Goal: Information Seeking & Learning: Learn about a topic

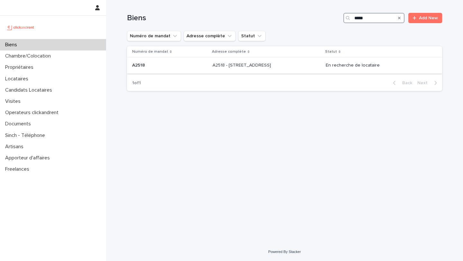
type input "*****"
click at [175, 62] on div "A2518 A2518" at bounding box center [169, 65] width 75 height 11
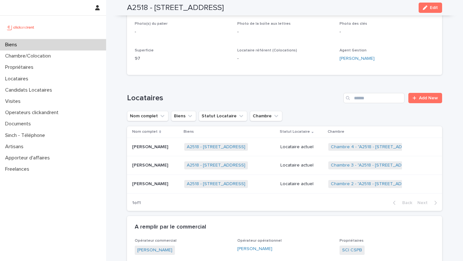
scroll to position [237, 0]
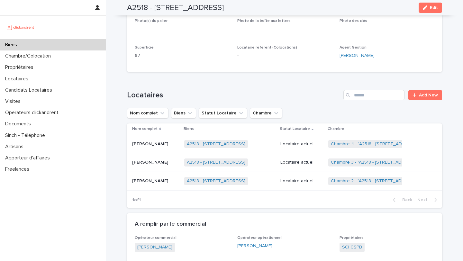
click at [146, 177] on p "[PERSON_NAME]" at bounding box center [150, 180] width 37 height 7
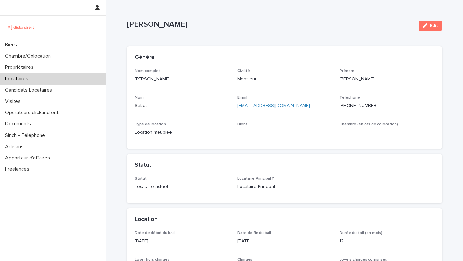
click at [356, 105] on ringoverc2c-number-84e06f14122c "[PHONE_NUMBER]" at bounding box center [358, 105] width 38 height 4
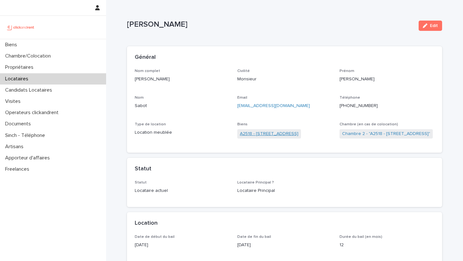
click at [292, 136] on link "A2518 - 32 Rue de la Baïsse, Villeurbanne 69100" at bounding box center [269, 133] width 58 height 7
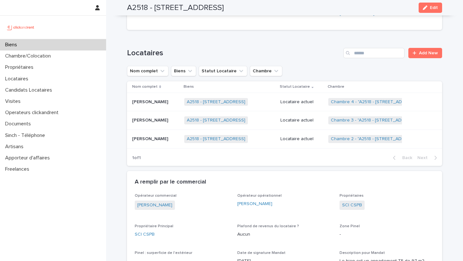
scroll to position [246, 0]
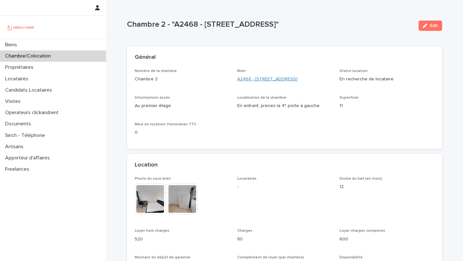
click at [268, 78] on link "A2468 - [STREET_ADDRESS]" at bounding box center [267, 79] width 60 height 7
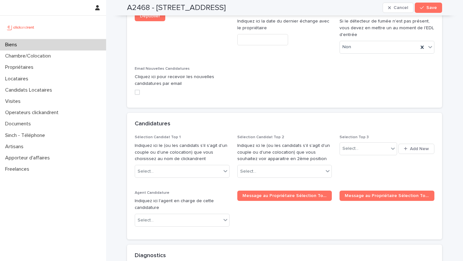
scroll to position [2964, 0]
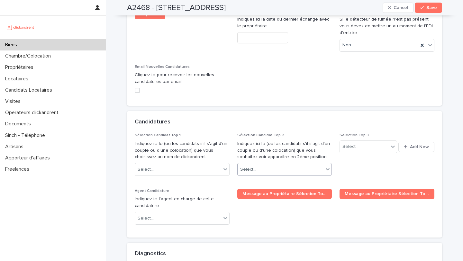
click at [269, 164] on div "Select..." at bounding box center [280, 169] width 86 height 11
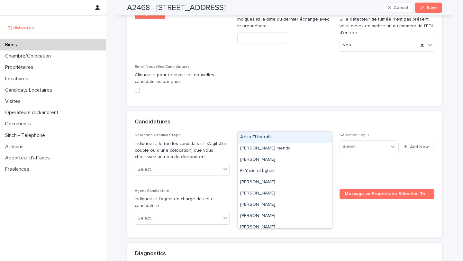
type input "****"
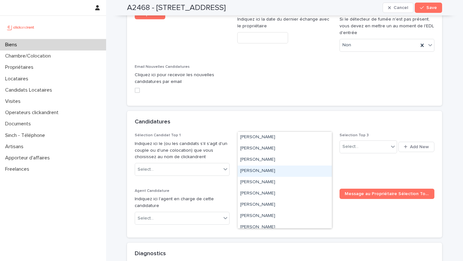
click at [280, 172] on div "Abdoul Aziz DIABY" at bounding box center [284, 170] width 94 height 11
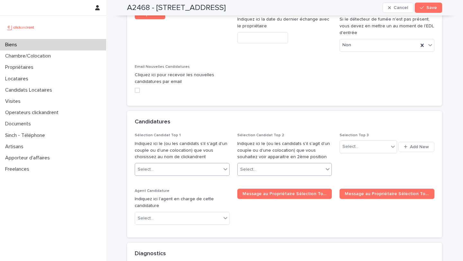
click at [183, 164] on div "Select..." at bounding box center [178, 169] width 86 height 11
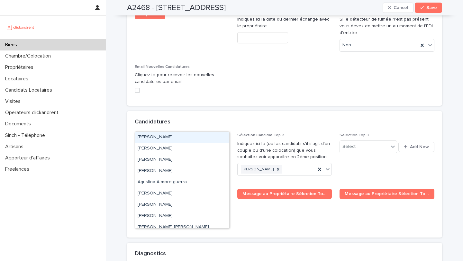
type input "****"
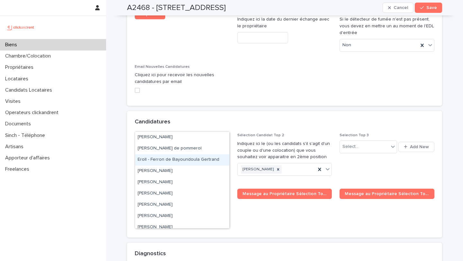
click at [178, 161] on div "Eroll - Ferron de Bayoundoula Gertrand" at bounding box center [182, 159] width 94 height 11
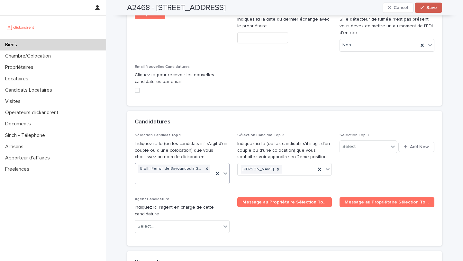
click at [432, 10] on span "Save" at bounding box center [431, 7] width 11 height 4
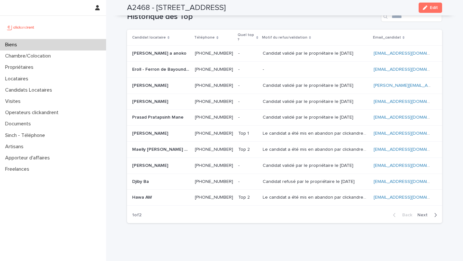
scroll to position [2495, 0]
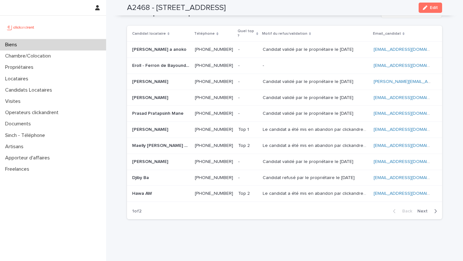
click at [28, 45] on div "Biens" at bounding box center [53, 44] width 106 height 11
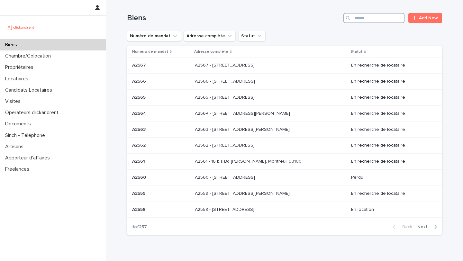
click at [376, 15] on input "Search" at bounding box center [373, 18] width 61 height 10
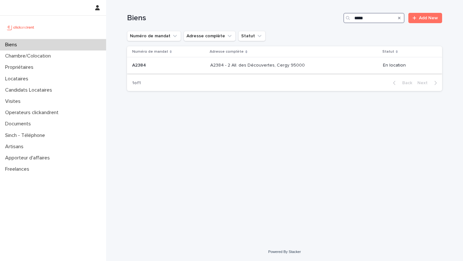
type input "*****"
click at [142, 66] on p "A2384" at bounding box center [139, 64] width 15 height 7
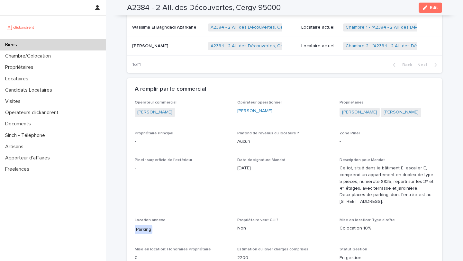
scroll to position [450, 0]
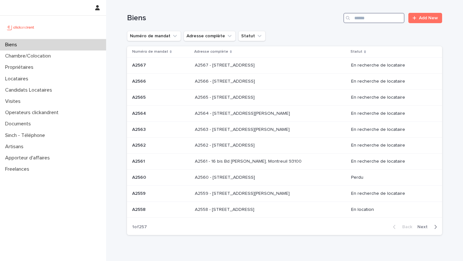
click at [374, 16] on input "Search" at bounding box center [373, 18] width 61 height 10
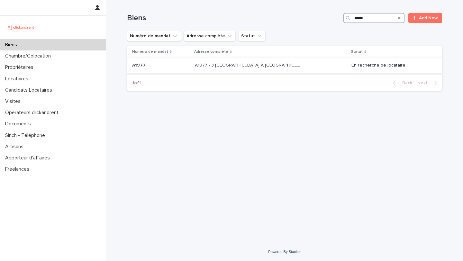
type input "*****"
click at [215, 68] on p "A1977 - 3 Square de la Valse À Mille Temps, Évry-Courcouronnes 91080" at bounding box center [249, 64] width 108 height 7
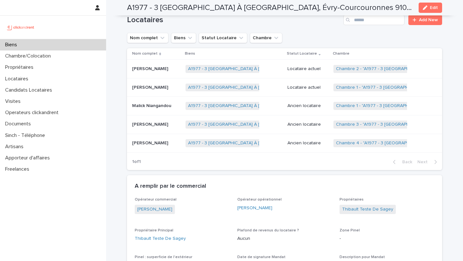
scroll to position [339, 0]
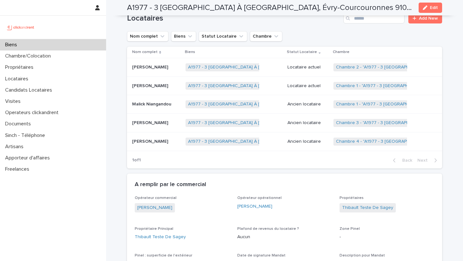
click at [150, 82] on p "Nassim Tamoud" at bounding box center [150, 85] width 37 height 7
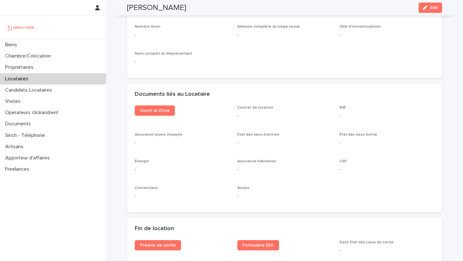
scroll to position [632, 0]
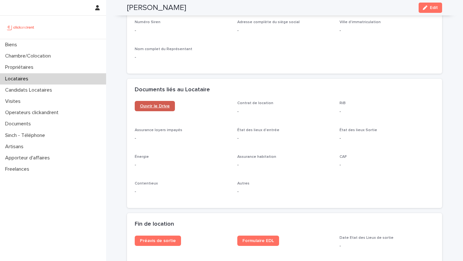
click at [158, 107] on span "Ouvrir le Drive" at bounding box center [155, 106] width 30 height 4
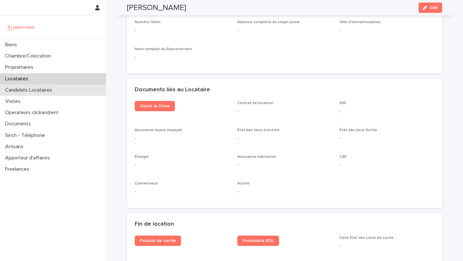
click at [30, 86] on div "Candidats Locataires" at bounding box center [53, 89] width 106 height 11
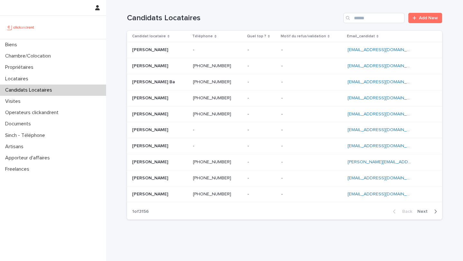
click at [352, 19] on div "Search" at bounding box center [348, 18] width 10 height 10
click at [365, 16] on input "Search" at bounding box center [373, 18] width 61 height 10
paste input "**********"
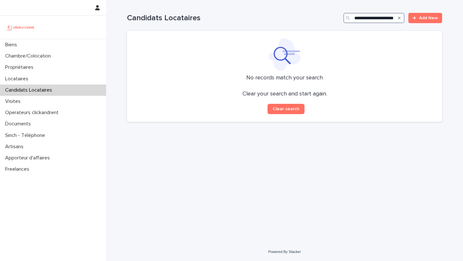
type input "**********"
click at [401, 19] on div "Search" at bounding box center [399, 18] width 10 height 10
click at [399, 19] on icon "Search" at bounding box center [399, 18] width 3 height 3
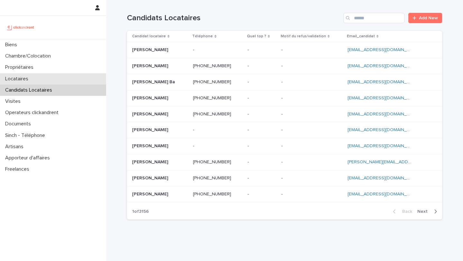
click at [42, 77] on div "Locataires" at bounding box center [53, 78] width 106 height 11
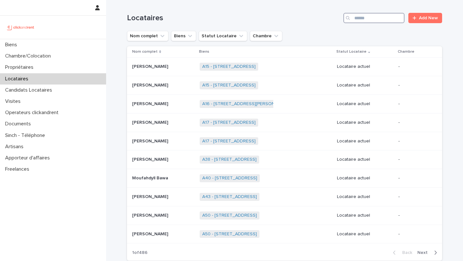
click at [376, 20] on input "Search" at bounding box center [373, 18] width 61 height 10
paste input "**********"
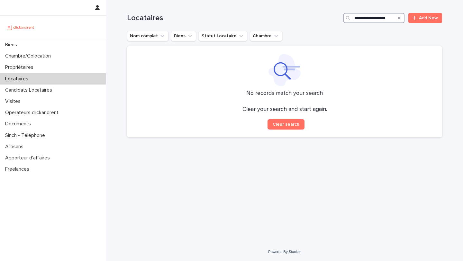
click at [355, 20] on input "**********" at bounding box center [373, 18] width 61 height 10
click at [357, 18] on input "**********" at bounding box center [373, 18] width 61 height 10
type input "**********"
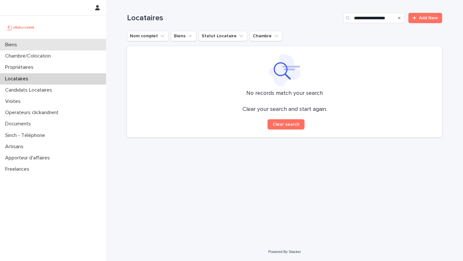
click at [28, 46] on div "Biens" at bounding box center [53, 44] width 106 height 11
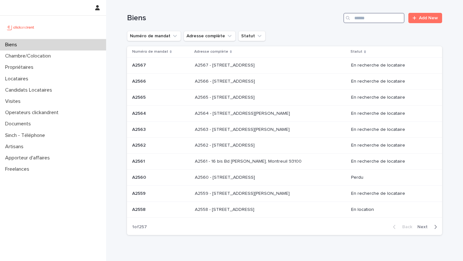
click at [383, 20] on input "Search" at bounding box center [373, 18] width 61 height 10
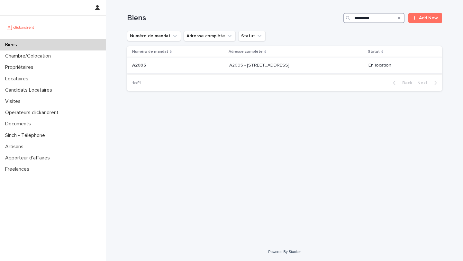
type input "*********"
click at [259, 66] on p "A2095 - 4 Rue Forceville, Amiens 80000" at bounding box center [259, 64] width 61 height 7
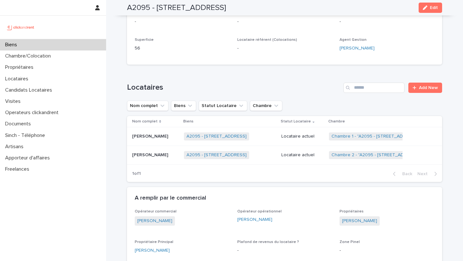
scroll to position [179, 0]
click at [16, 43] on p "Biens" at bounding box center [13, 45] width 20 height 6
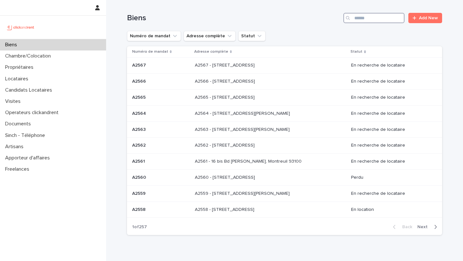
click at [362, 20] on input "Search" at bounding box center [373, 18] width 61 height 10
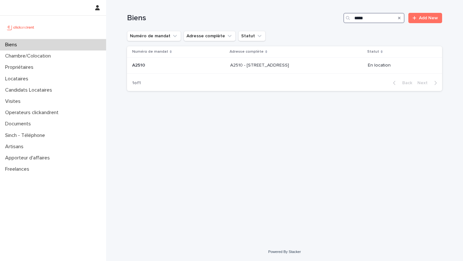
click at [372, 16] on input "*****" at bounding box center [373, 18] width 61 height 10
type input "*****"
click at [236, 66] on p "A2518 - 32 Rue de la Baïsse, Villeurbanne 69100" at bounding box center [242, 64] width 60 height 7
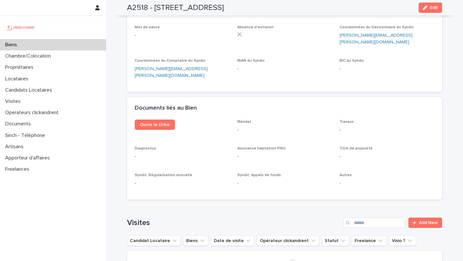
scroll to position [1921, 0]
click at [161, 123] on span "Ouvrir le Drive" at bounding box center [155, 125] width 30 height 4
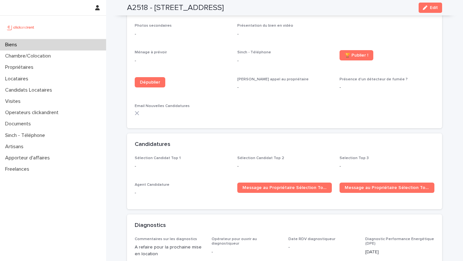
scroll to position [572, 0]
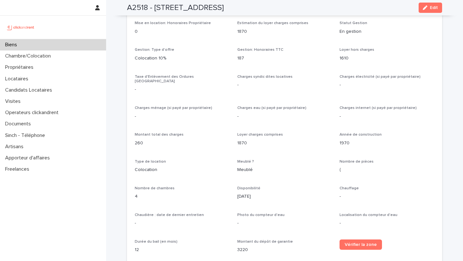
click at [351, 133] on div "Année de construction 1970" at bounding box center [386, 141] width 95 height 19
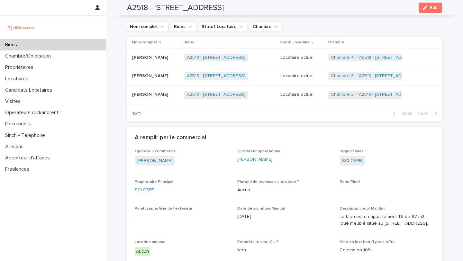
scroll to position [328, 0]
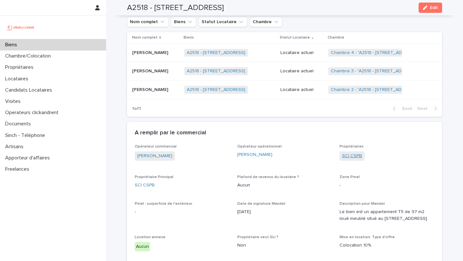
click at [347, 153] on link "SCI CSPB" at bounding box center [352, 156] width 20 height 7
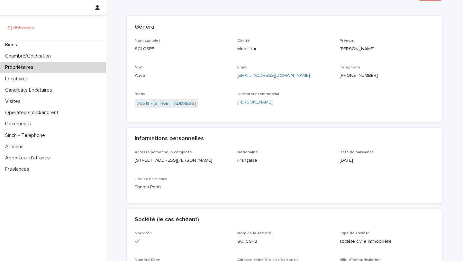
scroll to position [39, 0]
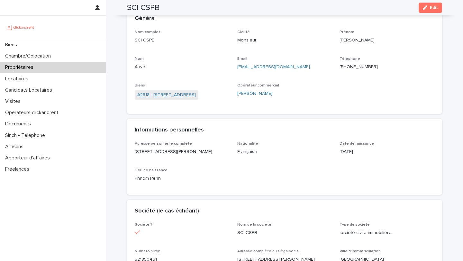
click at [262, 45] on div "Civilité Monsieur" at bounding box center [284, 39] width 95 height 19
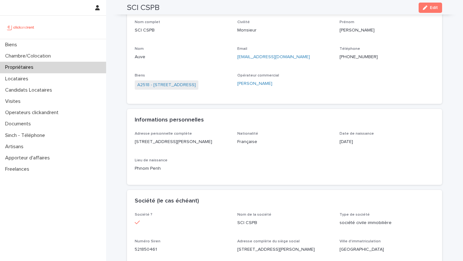
scroll to position [0, 0]
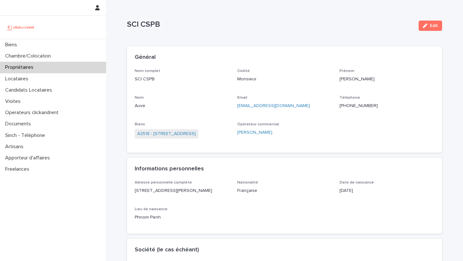
click at [349, 104] on ringoverc2c-number-84e06f14122c "+33689844437" at bounding box center [358, 105] width 38 height 4
click at [188, 135] on link "A2518 - 32 Rue de la Baïsse, Villeurbanne 69100" at bounding box center [166, 133] width 58 height 7
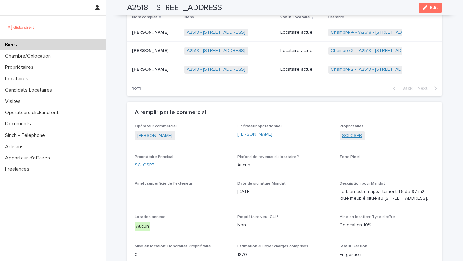
click at [349, 132] on link "SCI CSPB" at bounding box center [352, 135] width 20 height 7
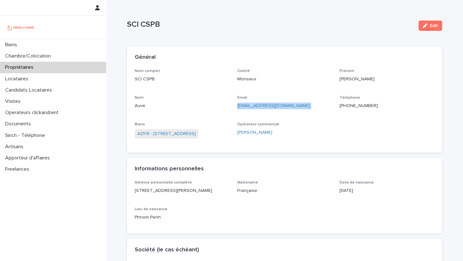
drag, startPoint x: 294, startPoint y: 107, endPoint x: 235, endPoint y: 107, distance: 59.4
click at [235, 107] on div "Nom complet SCI CSPB Civilité Monsieur Prénom Jean-yves Nom Auve Email francetr…" at bounding box center [284, 107] width 299 height 76
copy p "francetrust_mag@hotmail.fr"
click at [196, 134] on link "A2518 - 32 Rue de la Baïsse, Villeurbanne 69100" at bounding box center [166, 133] width 58 height 7
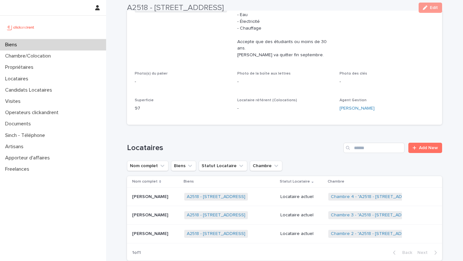
scroll to position [238, 0]
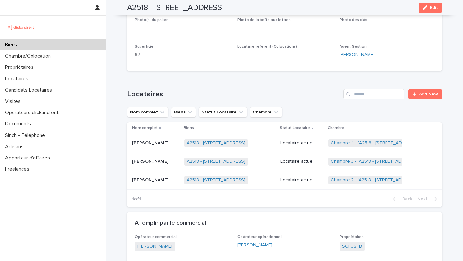
click at [148, 157] on p "Lenny Gautier" at bounding box center [150, 160] width 37 height 7
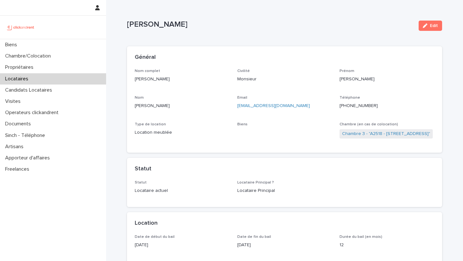
click at [355, 105] on ringoverc2c-number-84e06f14122c "+33769809675" at bounding box center [358, 105] width 38 height 4
click at [256, 134] on link "A2518 - 32 Rue de la Baïsse, Villeurbanne 69100" at bounding box center [269, 133] width 58 height 7
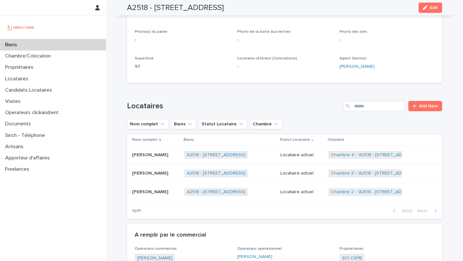
scroll to position [229, 0]
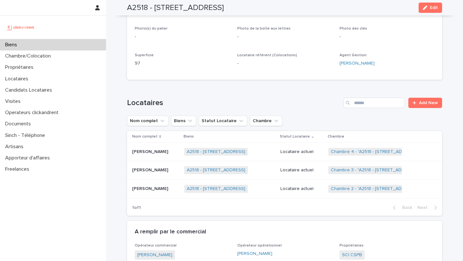
click at [156, 98] on h1 "Locataires" at bounding box center [234, 102] width 214 height 9
click at [138, 183] on div "Léo Sabot Léo Sabot" at bounding box center [155, 188] width 47 height 11
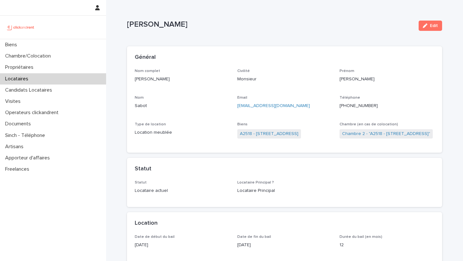
click at [355, 105] on ringoverc2c-number-84e06f14122c "+33767254250" at bounding box center [358, 105] width 38 height 4
click at [257, 133] on link "A2518 - 32 Rue de la Baïsse, Villeurbanne 69100" at bounding box center [269, 133] width 58 height 7
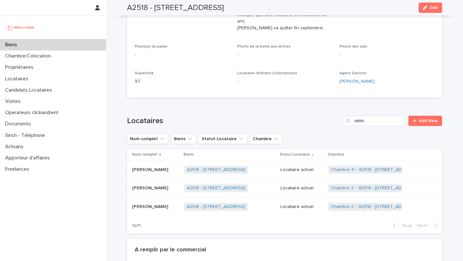
scroll to position [217, 0]
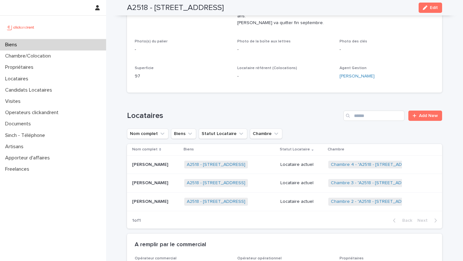
click at [156, 161] on p "Amaury Galichet" at bounding box center [150, 164] width 37 height 7
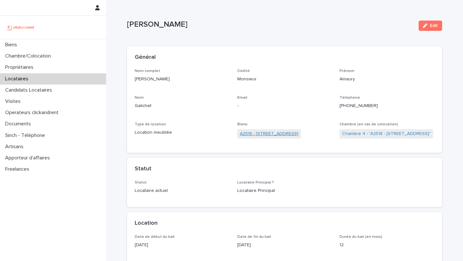
click at [286, 136] on link "A2518 - 32 Rue de la Baïsse, Villeurbanne 69100" at bounding box center [269, 133] width 58 height 7
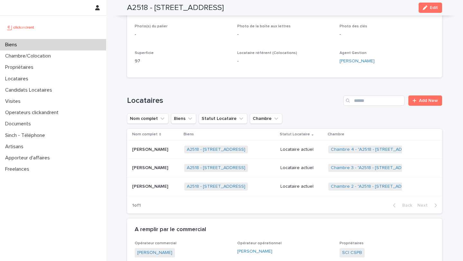
scroll to position [234, 0]
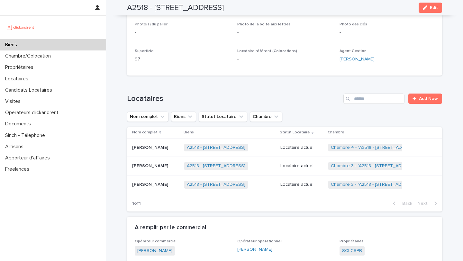
click at [49, 45] on div "Biens" at bounding box center [53, 44] width 106 height 11
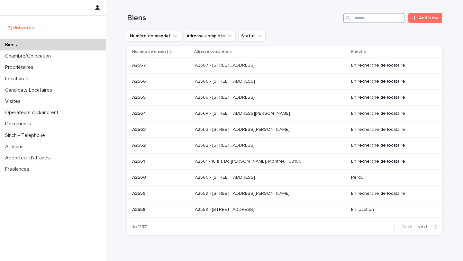
click at [383, 20] on input "Search" at bounding box center [373, 18] width 61 height 10
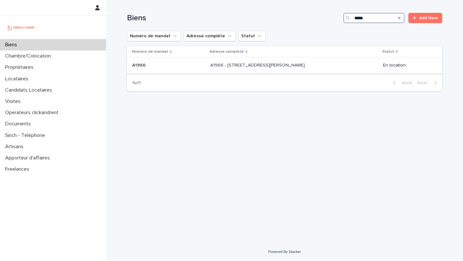
type input "*****"
click at [185, 66] on p at bounding box center [168, 65] width 73 height 5
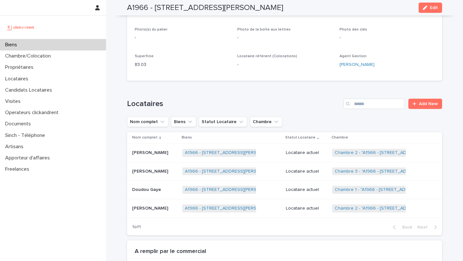
scroll to position [193, 0]
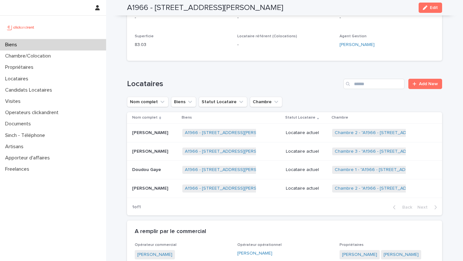
click at [161, 190] on p "Abdoul Aziz Gaye" at bounding box center [150, 187] width 37 height 7
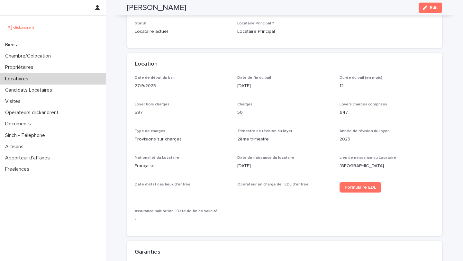
scroll to position [165, 0]
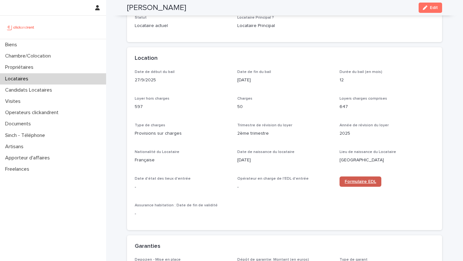
click at [355, 176] on div "Formulaire EDL" at bounding box center [386, 181] width 95 height 10
click at [354, 181] on span "Formulaire EDL" at bounding box center [359, 181] width 31 height 4
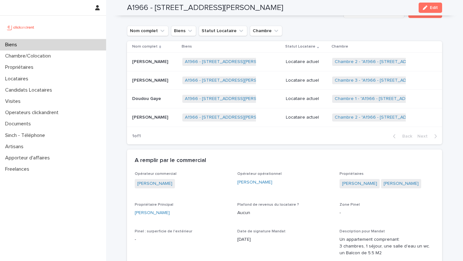
scroll to position [266, 0]
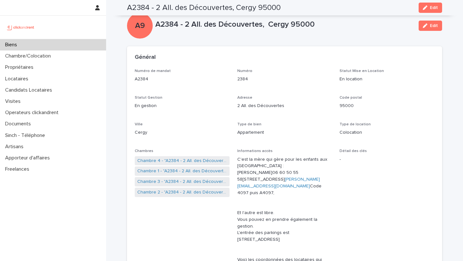
scroll to position [450, 0]
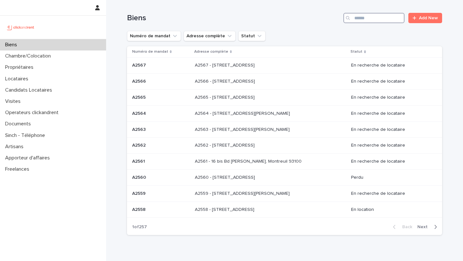
click at [380, 16] on input "Search" at bounding box center [373, 18] width 61 height 10
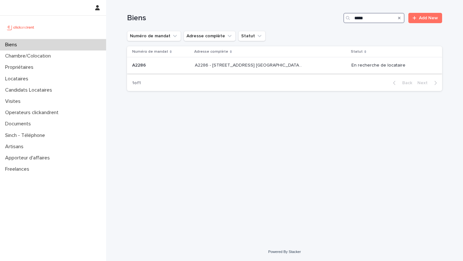
type input "*****"
click at [153, 66] on p at bounding box center [161, 65] width 58 height 5
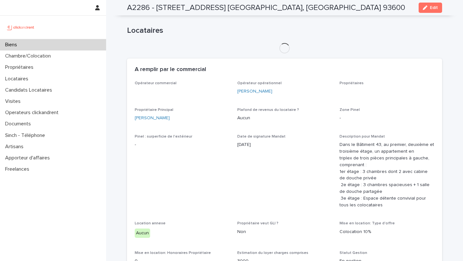
scroll to position [437, 0]
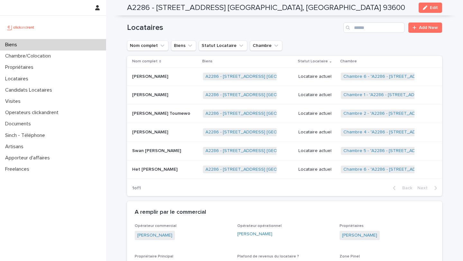
click at [360, 92] on span "Chambre 1 - "A2286 - [STREET_ADDRESS] [GEOGRAPHIC_DATA], [GEOGRAPHIC_DATA] 9360…" at bounding box center [441, 95] width 201 height 8
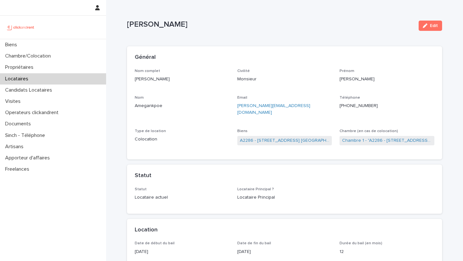
click at [18, 80] on p "Locataires" at bounding box center [18, 79] width 31 height 6
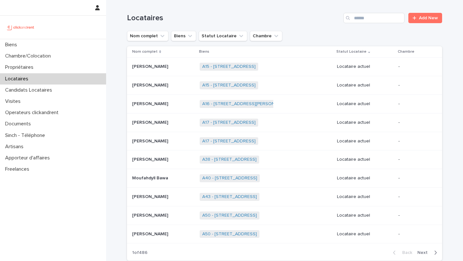
scroll to position [0, 0]
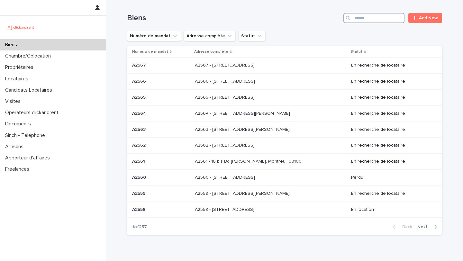
click at [370, 15] on input "Search" at bounding box center [373, 18] width 61 height 10
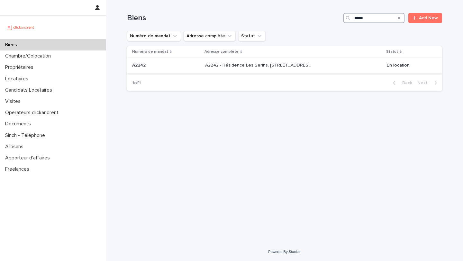
type input "*****"
click at [169, 65] on p at bounding box center [166, 65] width 68 height 5
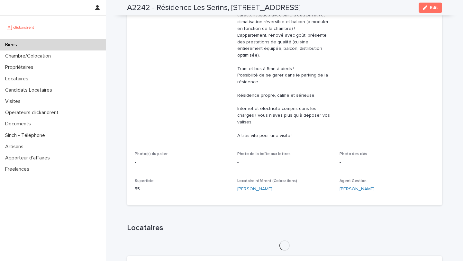
scroll to position [329, 0]
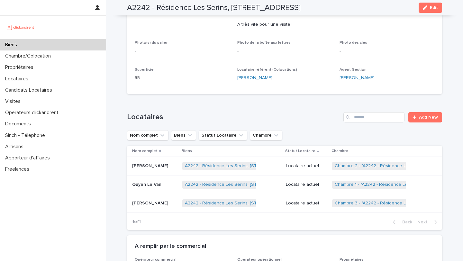
click at [149, 161] on div "Quentin Romera Quentin Romera" at bounding box center [154, 166] width 45 height 11
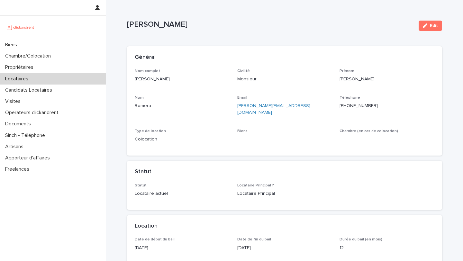
click at [351, 106] on ringoverc2c-number-84e06f14122c "+33648368500" at bounding box center [358, 105] width 38 height 4
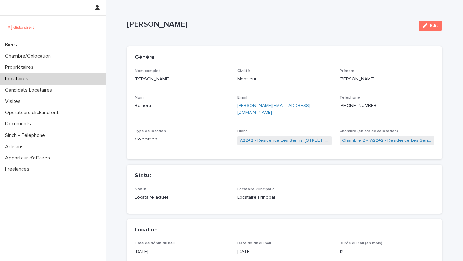
click at [25, 81] on p "Locataires" at bounding box center [18, 79] width 31 height 6
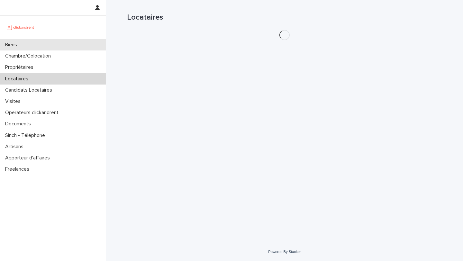
click at [27, 50] on div "Biens" at bounding box center [53, 44] width 106 height 11
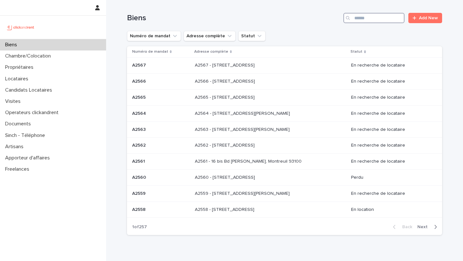
click at [373, 19] on input "Search" at bounding box center [373, 18] width 61 height 10
type input "*"
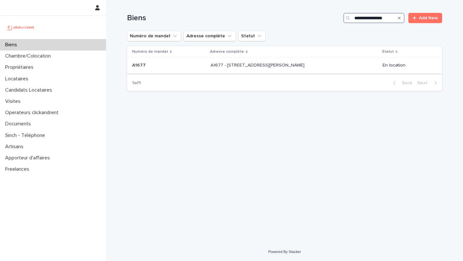
type input "**********"
click at [268, 67] on p "A1677 - 166 Avenue du Maréchal de Lattre de Tassigny, Fontenay-sous-Bois 94120" at bounding box center [257, 64] width 95 height 7
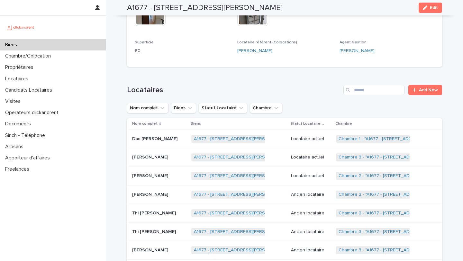
scroll to position [242, 0]
click at [46, 42] on div "Biens" at bounding box center [53, 44] width 106 height 11
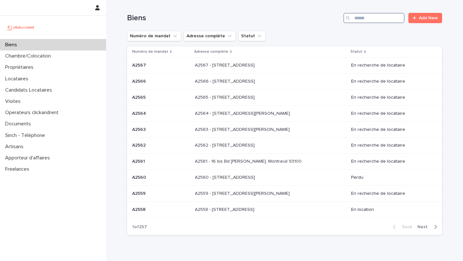
click at [360, 21] on input "Search" at bounding box center [373, 18] width 61 height 10
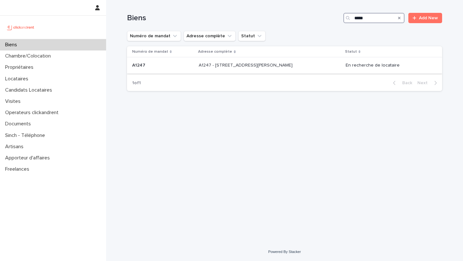
type input "*****"
click at [163, 67] on p at bounding box center [162, 65] width 61 height 5
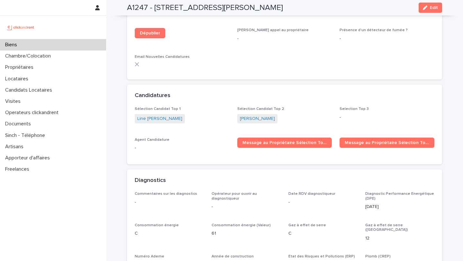
scroll to position [1790, 0]
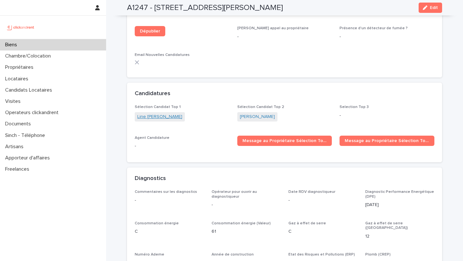
click at [164, 113] on link "Line Marie Weber" at bounding box center [159, 116] width 45 height 7
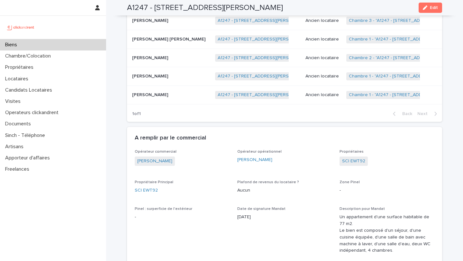
scroll to position [354, 0]
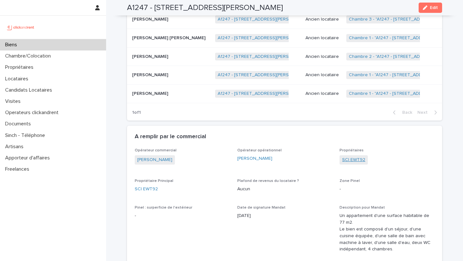
click at [354, 159] on link "SCI EWT92" at bounding box center [353, 159] width 23 height 7
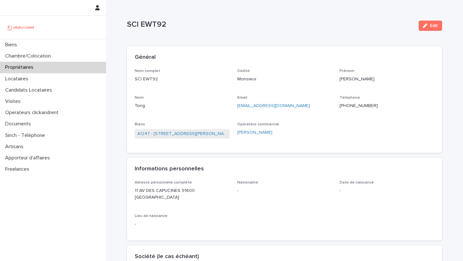
click at [357, 104] on ringoverc2c-number-84e06f14122c "+33609630127" at bounding box center [358, 105] width 38 height 4
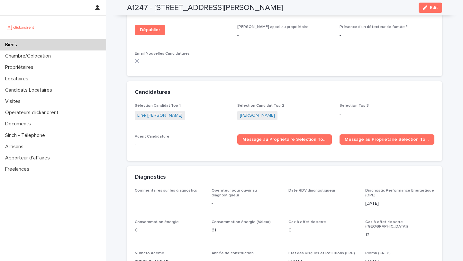
scroll to position [1793, 0]
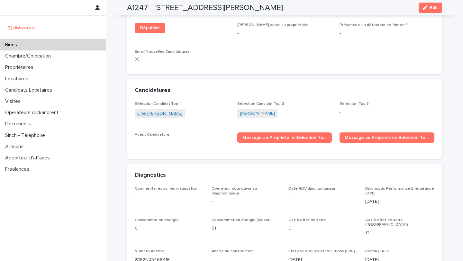
click at [154, 110] on link "Line Marie Weber" at bounding box center [159, 113] width 45 height 7
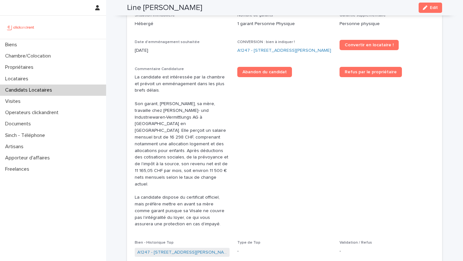
scroll to position [184, 0]
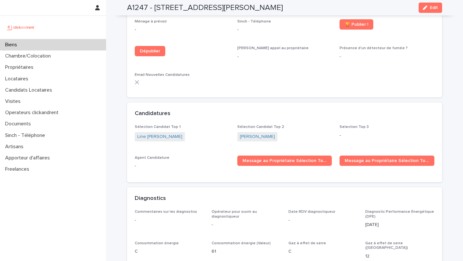
scroll to position [1760, 0]
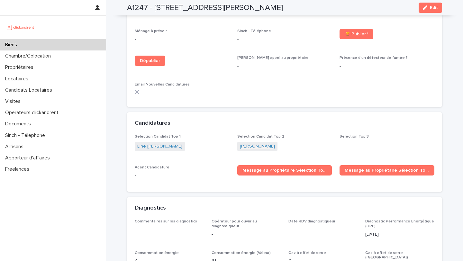
click at [263, 143] on link "Juliette Desmaison" at bounding box center [257, 146] width 35 height 7
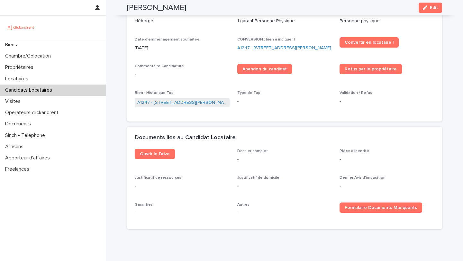
scroll to position [249, 0]
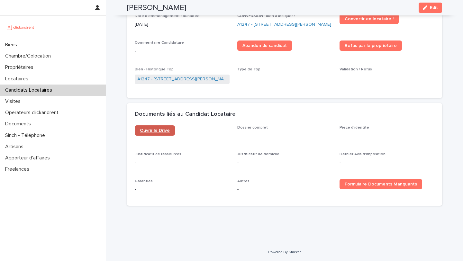
click at [151, 130] on span "Ouvrir le Drive" at bounding box center [155, 130] width 30 height 4
click at [180, 81] on link "A1247 - 1 rue Charlotte Perriand, Clichy-la-Garenne 92110" at bounding box center [182, 79] width 90 height 7
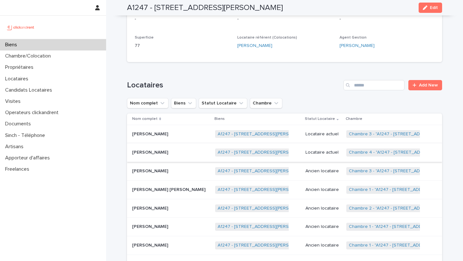
scroll to position [204, 0]
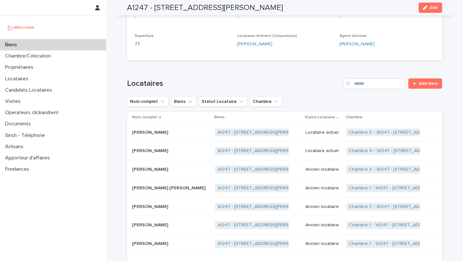
click at [171, 134] on p at bounding box center [171, 132] width 78 height 5
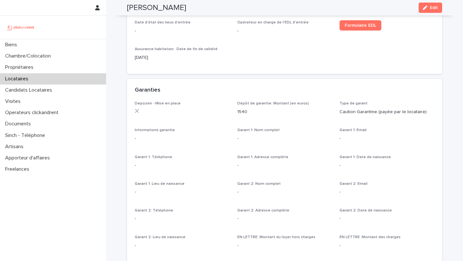
scroll to position [315, 0]
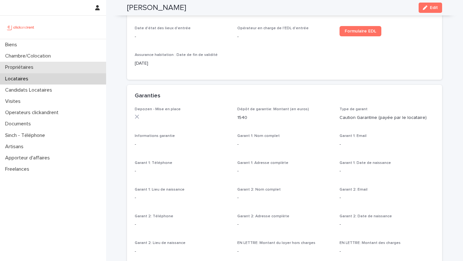
click at [37, 66] on p "Propriétaires" at bounding box center [21, 67] width 36 height 6
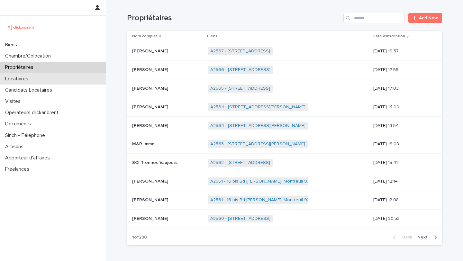
click at [33, 76] on p "Locataires" at bounding box center [18, 79] width 31 height 6
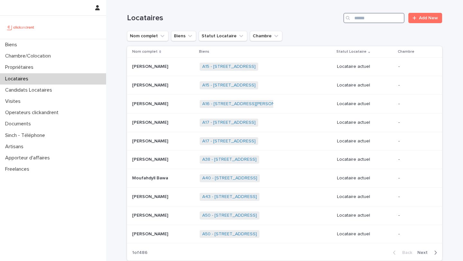
click at [382, 18] on input "Search" at bounding box center [373, 18] width 61 height 10
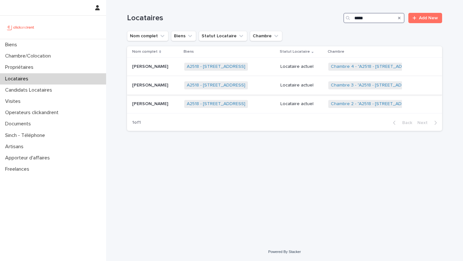
type input "*****"
click at [150, 84] on p "Lenny Gautier" at bounding box center [150, 84] width 37 height 7
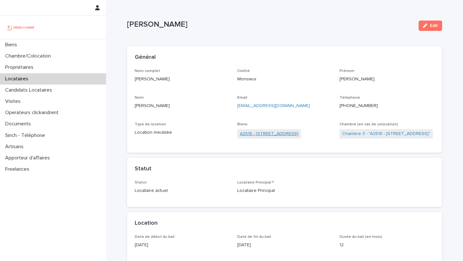
click at [281, 134] on link "A2518 - 32 Rue de la Baïsse, Villeurbanne 69100" at bounding box center [269, 133] width 58 height 7
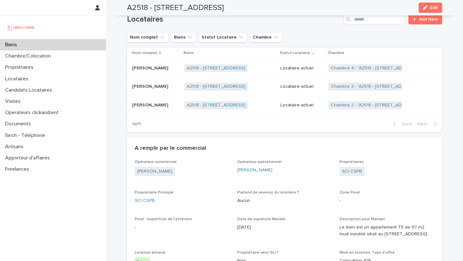
scroll to position [314, 0]
click at [151, 101] on p "Léo Sabot" at bounding box center [150, 104] width 37 height 7
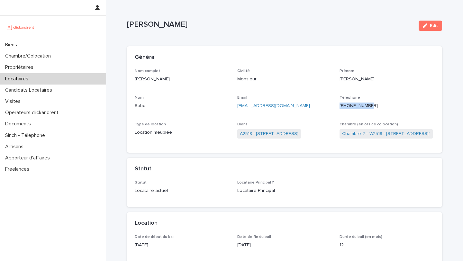
drag, startPoint x: 380, startPoint y: 106, endPoint x: 338, endPoint y: 106, distance: 42.1
click at [337, 106] on div "Nom complet Léo Sabot Civilité Monsieur Prénom Léo Nom Sabot Email leopartsab@g…" at bounding box center [284, 107] width 299 height 76
copy ringoverc2c-84e06f14122c "+33767254250"
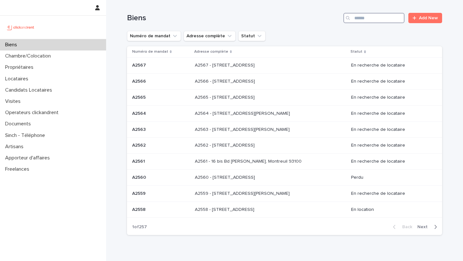
click at [362, 17] on input "Search" at bounding box center [373, 18] width 61 height 10
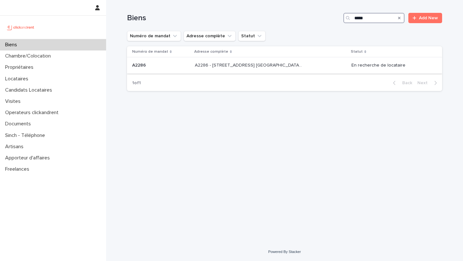
type input "*****"
click at [142, 67] on p "A2286" at bounding box center [139, 64] width 15 height 7
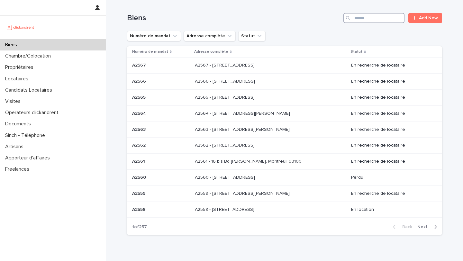
click at [369, 15] on input "Search" at bounding box center [373, 18] width 61 height 10
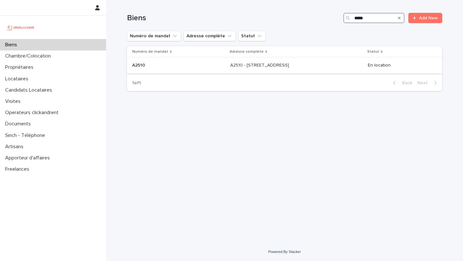
type input "*****"
click at [144, 66] on p "A2510" at bounding box center [139, 64] width 14 height 7
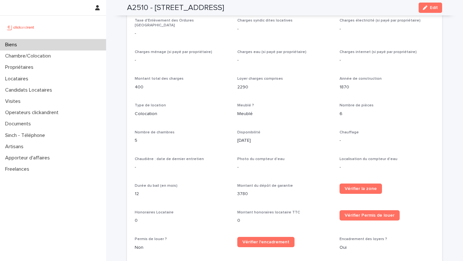
scroll to position [800, 0]
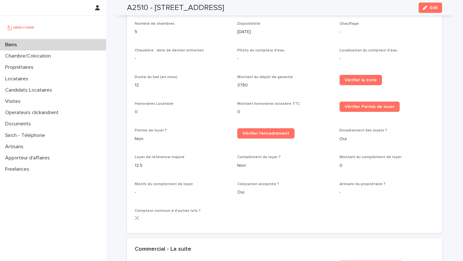
click at [49, 45] on div "Biens" at bounding box center [53, 44] width 106 height 11
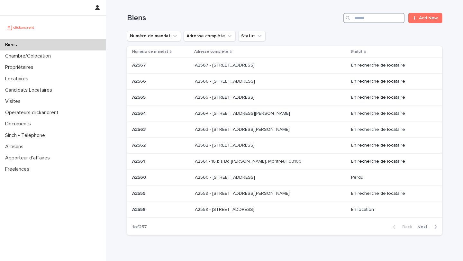
click at [395, 19] on input "Search" at bounding box center [373, 18] width 61 height 10
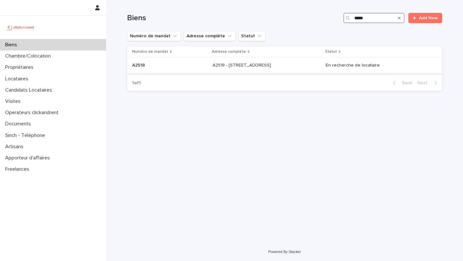
type input "*****"
click at [142, 67] on p "A2518" at bounding box center [139, 64] width 14 height 7
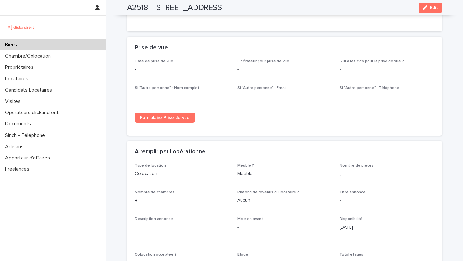
scroll to position [1029, 0]
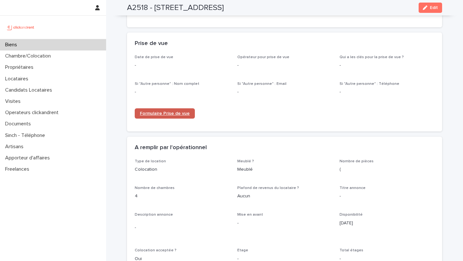
click at [162, 112] on link "Formulaire Prise de vue" at bounding box center [165, 113] width 60 height 10
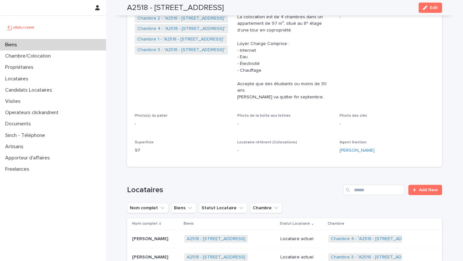
scroll to position [137, 0]
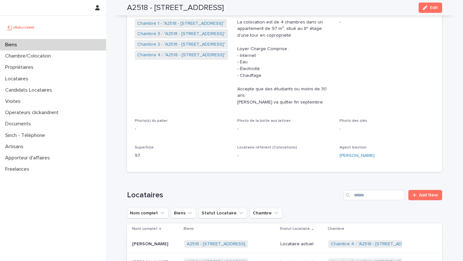
click at [303, 66] on p "La colocation est de 4 chambres dans un appartement de 97 m², situé au 8ᵉ étage…" at bounding box center [284, 62] width 95 height 87
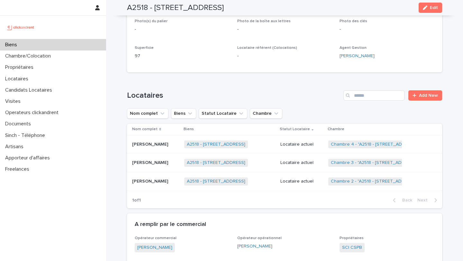
scroll to position [241, 0]
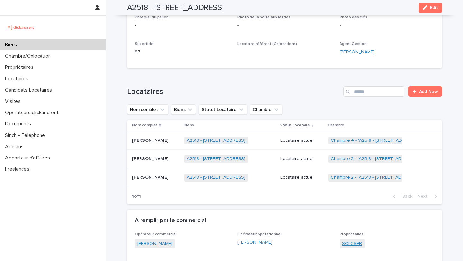
click at [348, 240] on link "SCI CSPB" at bounding box center [352, 243] width 20 height 7
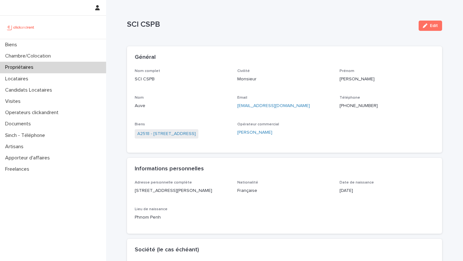
click at [355, 106] on ringoverc2c-number-84e06f14122c "+33689844437" at bounding box center [358, 105] width 38 height 4
click at [25, 45] on div "Biens" at bounding box center [53, 44] width 106 height 11
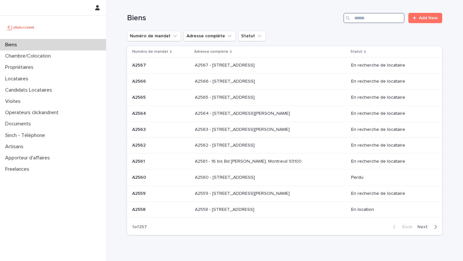
click at [374, 17] on input "Search" at bounding box center [373, 18] width 61 height 10
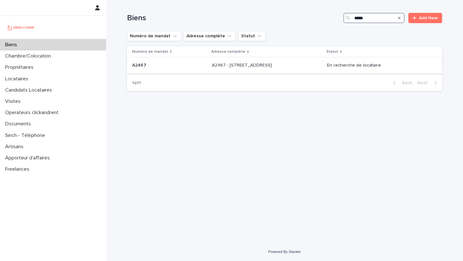
type input "*****"
click at [191, 70] on div "A2467 A2467" at bounding box center [169, 65] width 75 height 11
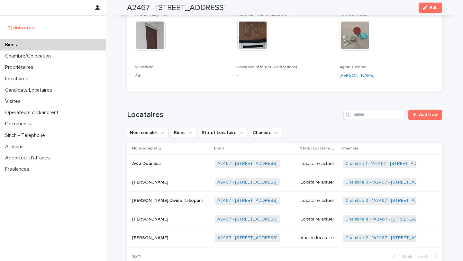
scroll to position [251, 0]
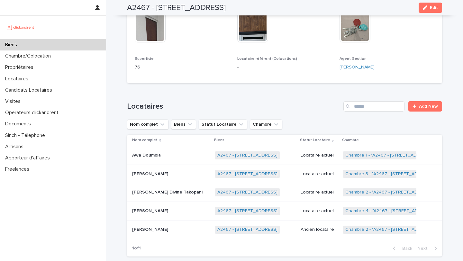
click at [359, 207] on span "Chambre 4 - "A2467 - 3 Allée du Danemark, Massy 91300"" at bounding box center [389, 211] width 95 height 8
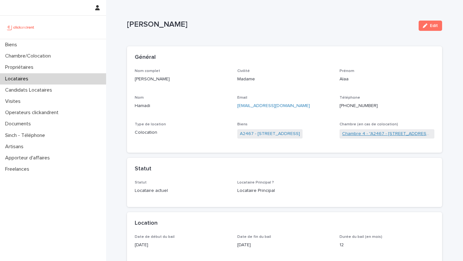
click at [349, 133] on link "Chambre 4 - "A2467 - 3 Allée du Danemark, Massy 91300"" at bounding box center [387, 133] width 90 height 7
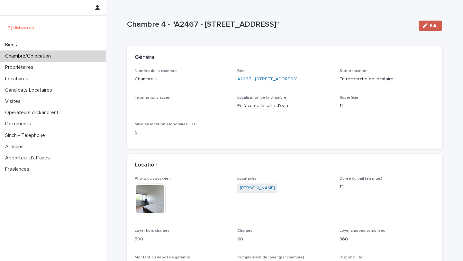
click at [424, 25] on icon "button" at bounding box center [424, 25] width 4 height 4
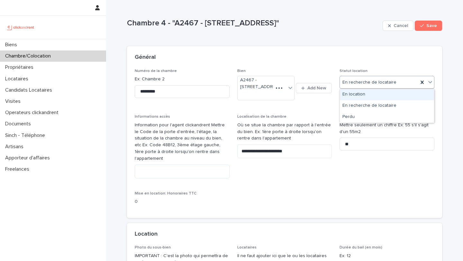
click at [366, 96] on div "En location" at bounding box center [387, 94] width 94 height 11
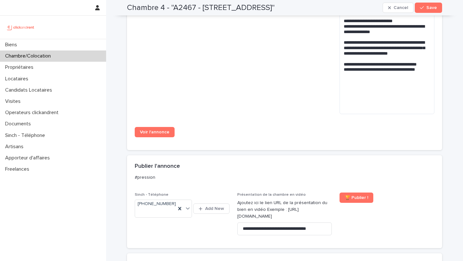
scroll to position [686, 0]
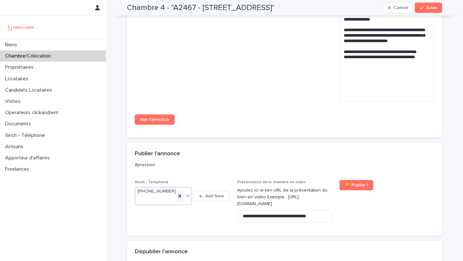
click at [181, 196] on icon at bounding box center [179, 196] width 6 height 6
click at [424, 4] on button "Save" at bounding box center [427, 8] width 27 height 10
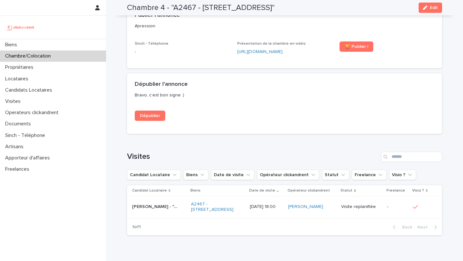
scroll to position [658, 0]
click at [154, 115] on span "Dépublier" at bounding box center [150, 115] width 20 height 4
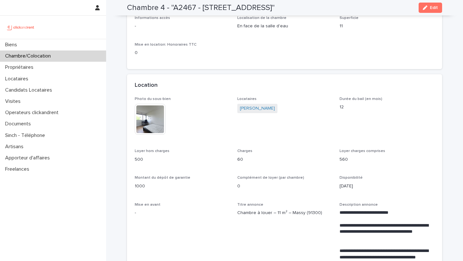
scroll to position [0, 0]
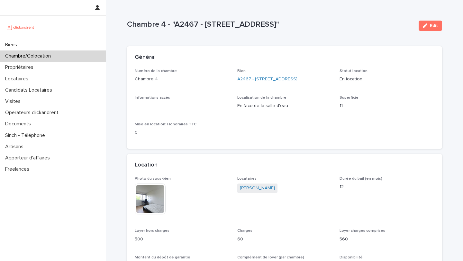
click at [251, 77] on link "A2467 - 3 Allée du Danemark, Massy 91300" at bounding box center [267, 79] width 60 height 7
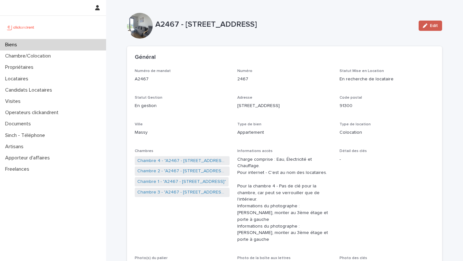
click at [424, 27] on icon "button" at bounding box center [424, 25] width 4 height 4
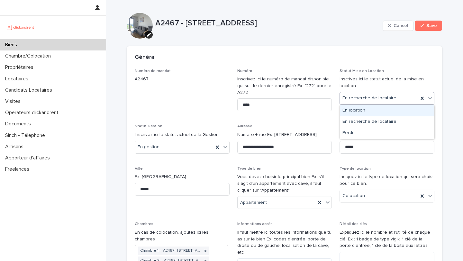
click at [361, 111] on div "En location" at bounding box center [387, 110] width 94 height 11
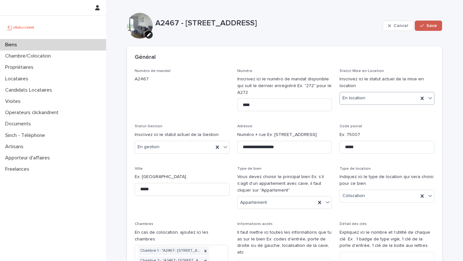
click at [426, 29] on button "Save" at bounding box center [427, 26] width 27 height 10
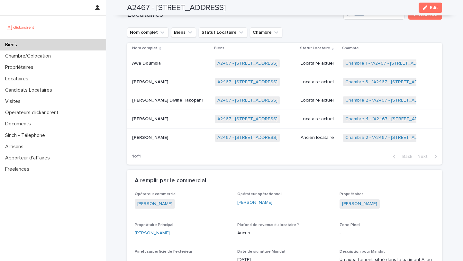
scroll to position [344, 0]
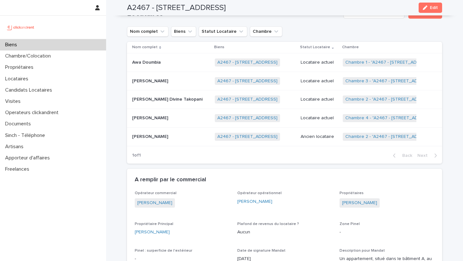
click at [148, 113] on div "Alaa Hamadi Alaa Hamadi" at bounding box center [170, 118] width 77 height 11
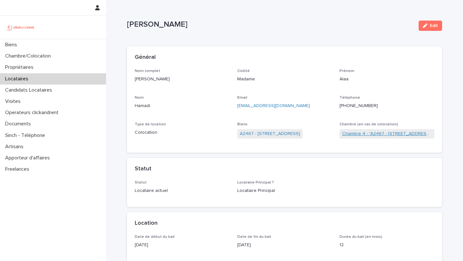
click at [351, 134] on link "Chambre 4 - "A2467 - 3 Allée du Danemark, Massy 91300"" at bounding box center [387, 133] width 90 height 7
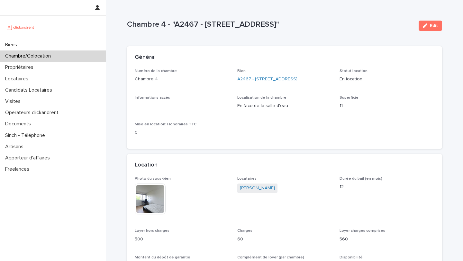
drag, startPoint x: 334, startPoint y: 25, endPoint x: 119, endPoint y: 24, distance: 214.9
copy p "Chambre 4 - "A2467 - 3 Allée du Danemark, Massy 91300""
click at [248, 82] on link "A2467 - 3 Allée du Danemark, Massy 91300" at bounding box center [267, 79] width 60 height 7
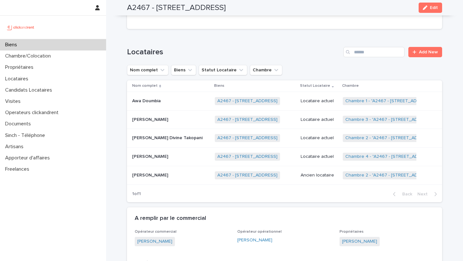
scroll to position [310, 0]
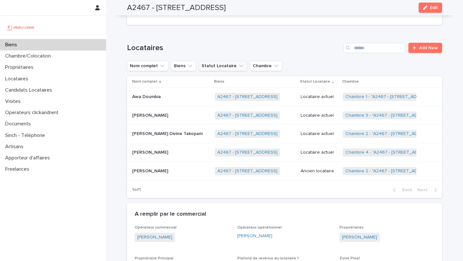
click at [224, 61] on button "Statut Locataire" at bounding box center [223, 66] width 49 height 10
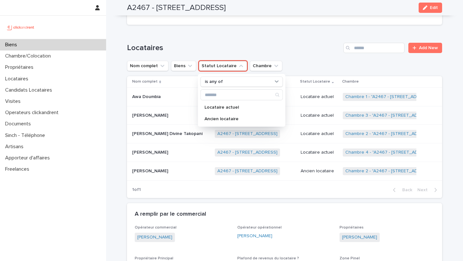
click at [278, 43] on h1 "Locataires" at bounding box center [234, 47] width 214 height 9
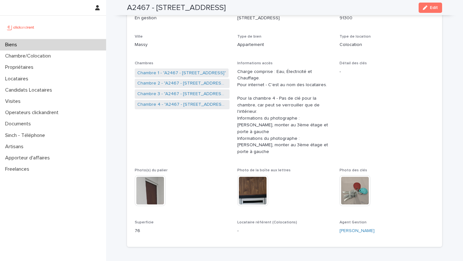
scroll to position [0, 0]
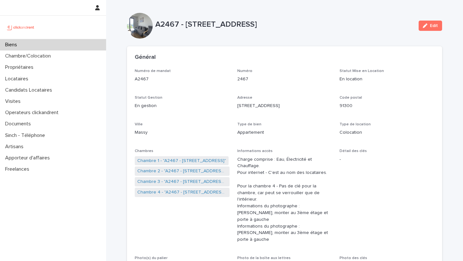
click at [68, 46] on div "Biens" at bounding box center [53, 44] width 106 height 11
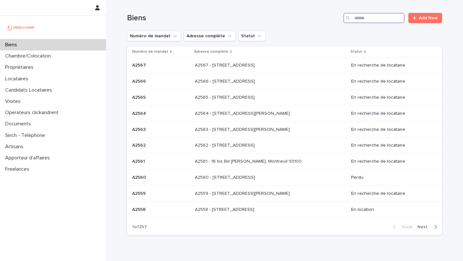
click at [392, 20] on input "Search" at bounding box center [373, 18] width 61 height 10
click at [373, 19] on input "Search" at bounding box center [373, 18] width 61 height 10
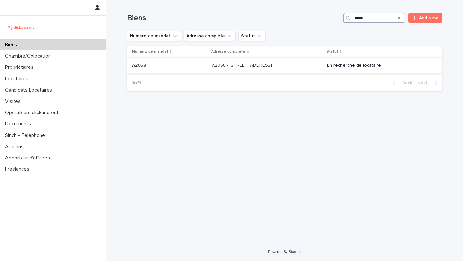
type input "*****"
click at [259, 62] on p "A2068 - [STREET_ADDRESS]" at bounding box center [242, 64] width 61 height 7
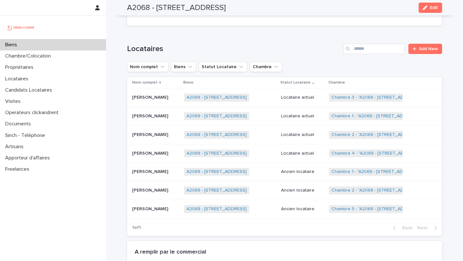
scroll to position [247, 0]
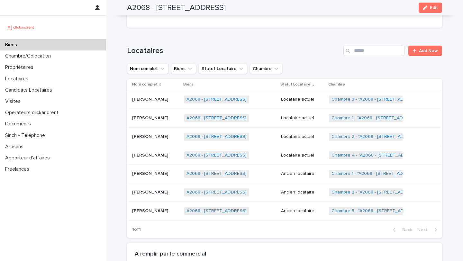
click at [164, 157] on p "[PERSON_NAME]" at bounding box center [150, 154] width 37 height 7
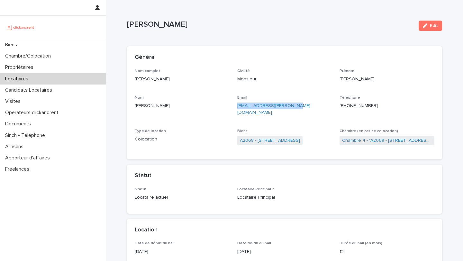
drag, startPoint x: 293, startPoint y: 105, endPoint x: 236, endPoint y: 107, distance: 57.9
click at [236, 107] on div "Nom complet Loïc François Pierre Desbiens Civilité Monsieur Prénom Loïc Françoi…" at bounding box center [284, 110] width 299 height 83
copy link "[EMAIL_ADDRESS][PERSON_NAME][DOMAIN_NAME]"
click at [22, 79] on p "Locataires" at bounding box center [18, 79] width 31 height 6
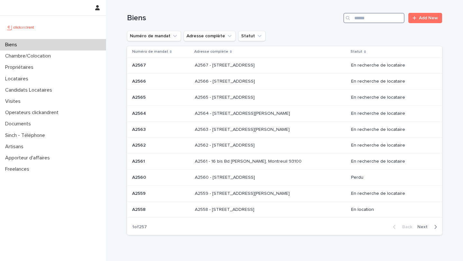
click at [361, 23] on input "Search" at bounding box center [373, 18] width 61 height 10
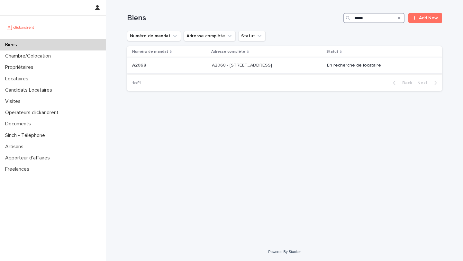
type input "*****"
click at [149, 64] on p at bounding box center [169, 65] width 75 height 5
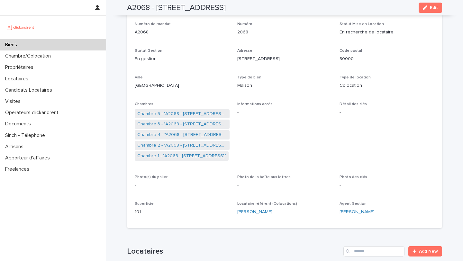
scroll to position [35, 0]
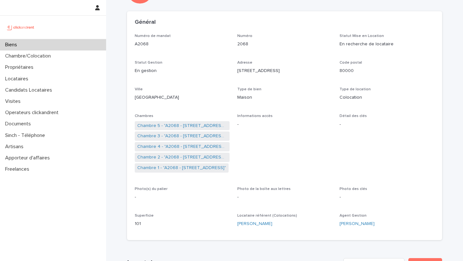
click at [33, 45] on div "Biens" at bounding box center [53, 44] width 106 height 11
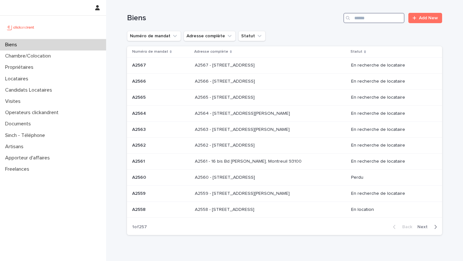
click at [370, 18] on input "Search" at bounding box center [373, 18] width 61 height 10
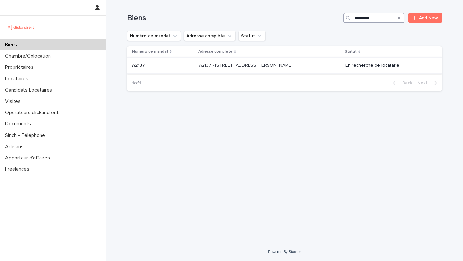
type input "********"
click at [269, 67] on p "A2137 - [STREET_ADDRESS][PERSON_NAME]" at bounding box center [246, 64] width 95 height 7
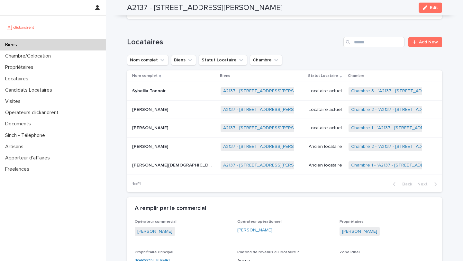
scroll to position [239, 0]
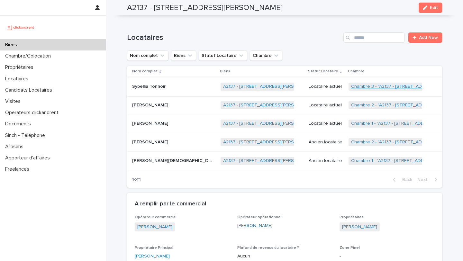
click at [355, 88] on link "Chambre 3 - "A2137 - [STREET_ADDRESS][PERSON_NAME]"" at bounding box center [412, 86] width 123 height 5
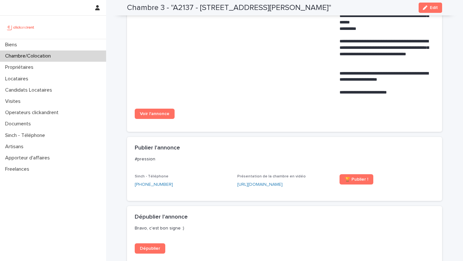
scroll to position [457, 0]
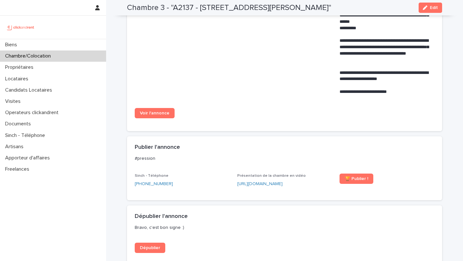
drag, startPoint x: 150, startPoint y: 113, endPoint x: 129, endPoint y: 0, distance: 114.4
click at [42, 42] on div "Biens" at bounding box center [53, 44] width 106 height 11
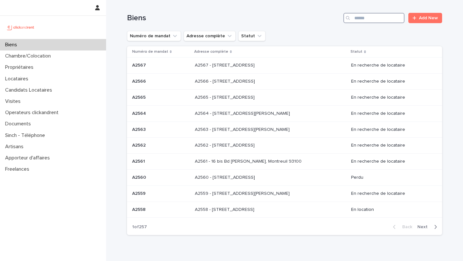
click at [366, 20] on input "Search" at bounding box center [373, 18] width 61 height 10
